Goal: Navigation & Orientation: Find specific page/section

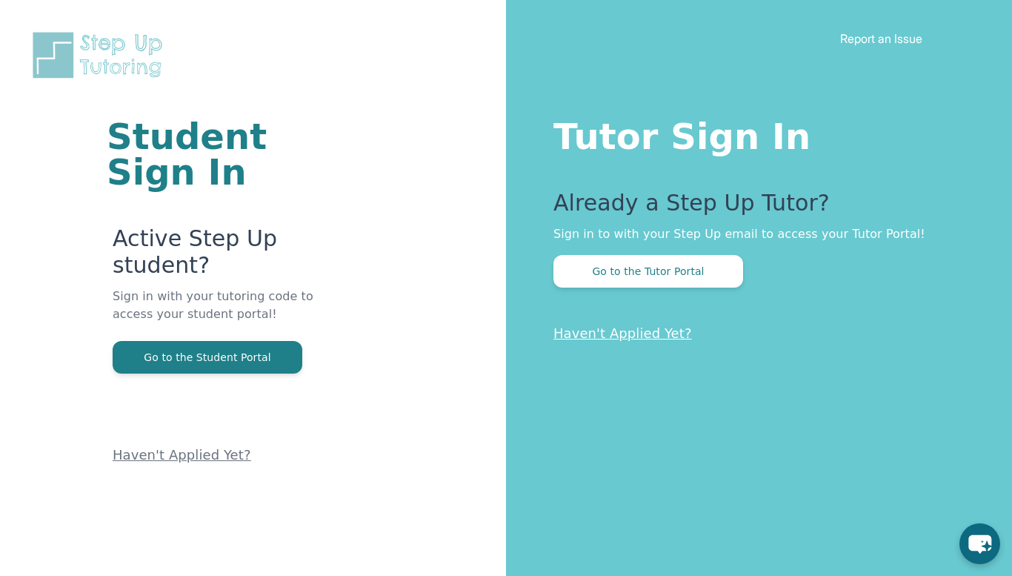
click at [618, 76] on div "Tutor Sign In Already a Step Up Tutor? Sign in to with your Step Up email to ac…" at bounding box center [759, 288] width 506 height 576
click at [618, 74] on div "Tutor Sign In Already a Step Up Tutor? Sign in to with your Step Up email to ac…" at bounding box center [759, 288] width 506 height 576
click at [419, 107] on div "Student Sign In Active Step Up student? Sign in with your tutoring code to acce…" at bounding box center [252, 232] width 387 height 465
click at [520, 101] on div "Tutor Sign In Already a Step Up Tutor? Sign in to with your Step Up email to ac…" at bounding box center [759, 288] width 506 height 576
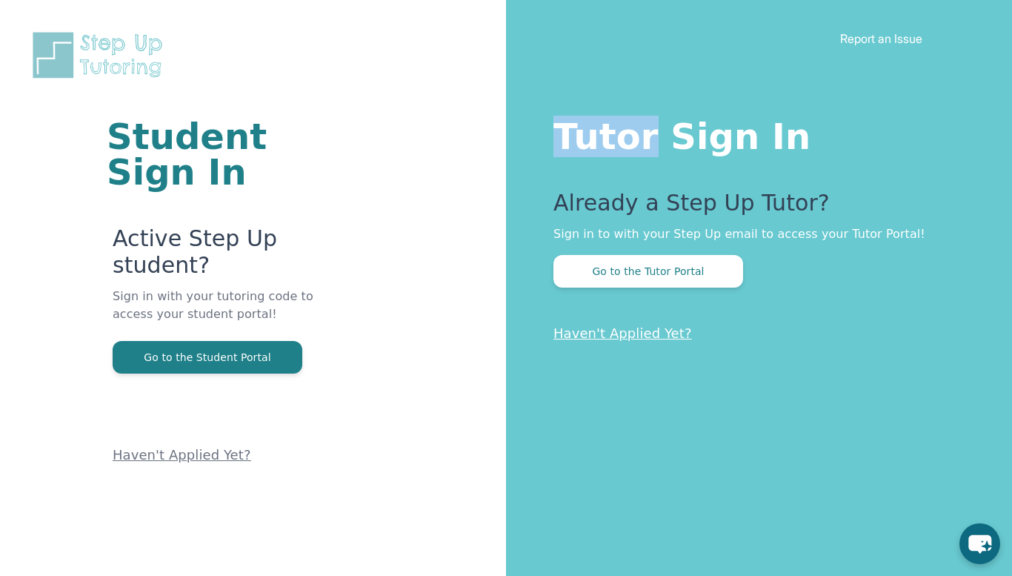
click at [520, 101] on div "Tutor Sign In Already a Step Up Tutor? Sign in to with your Step Up email to ac…" at bounding box center [759, 288] width 506 height 576
click at [519, 101] on div "Tutor Sign In Already a Step Up Tutor? Sign in to with your Step Up email to ac…" at bounding box center [759, 288] width 506 height 576
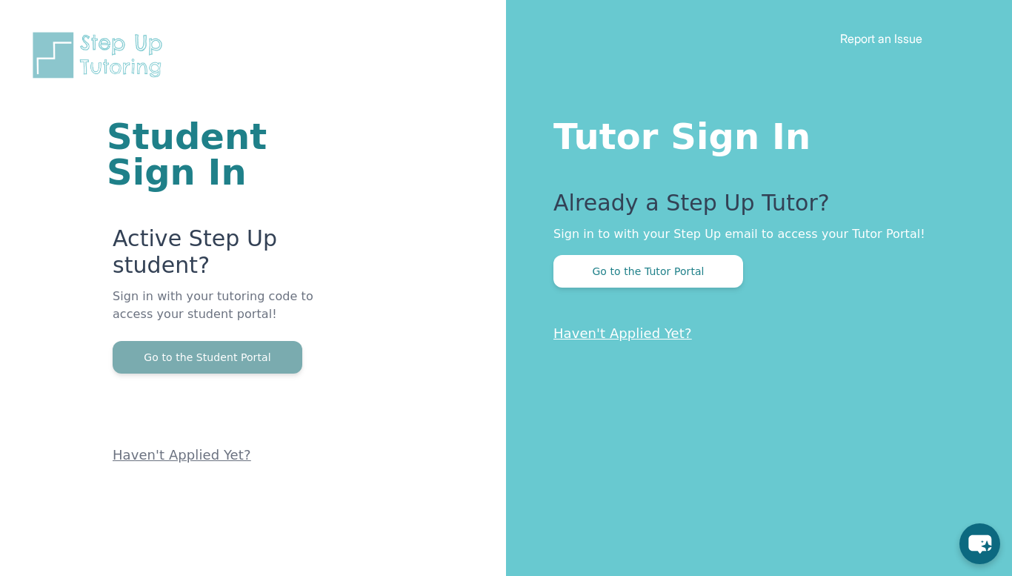
click at [148, 357] on button "Go to the Student Portal" at bounding box center [208, 357] width 190 height 33
